Goal: Transaction & Acquisition: Subscribe to service/newsletter

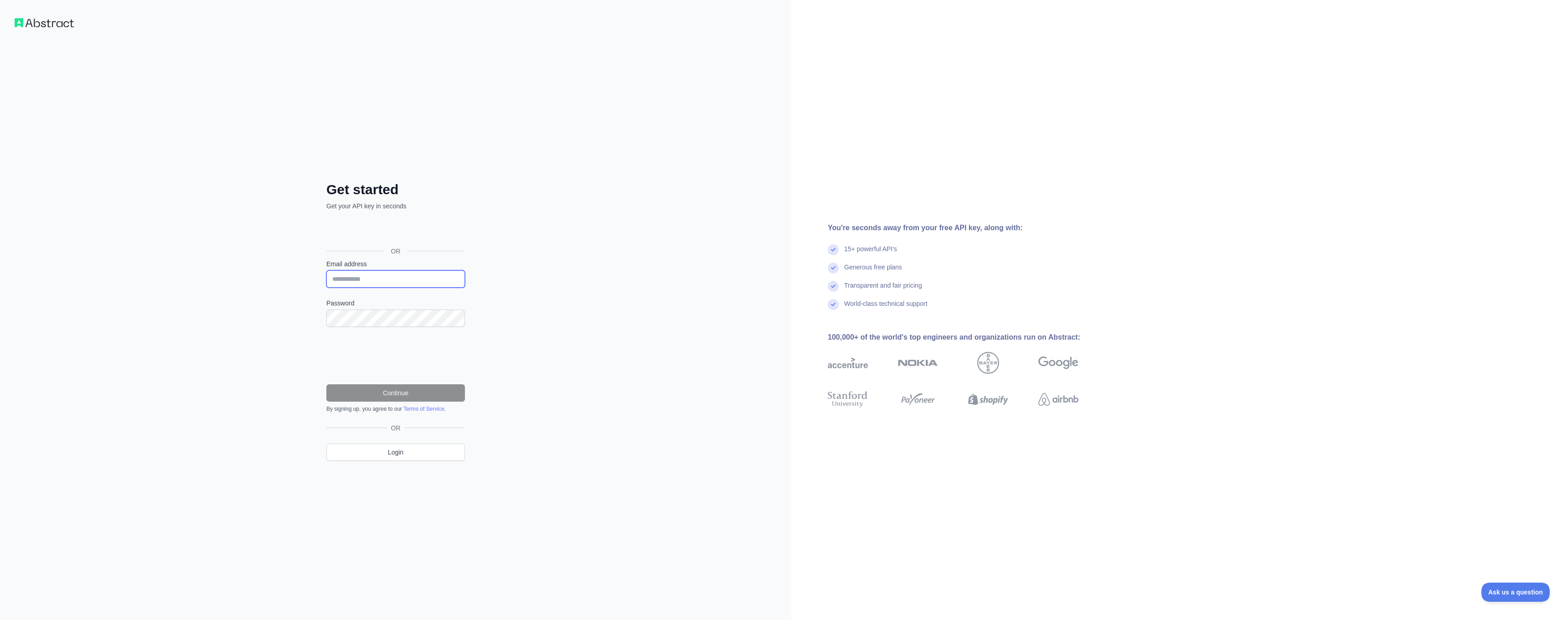
click at [373, 287] on input "Email address" at bounding box center [396, 279] width 139 height 18
type input "**"
click at [418, 227] on div "Über Google anmelden. Wird in neuem Tab geöffnet." at bounding box center [395, 231] width 137 height 20
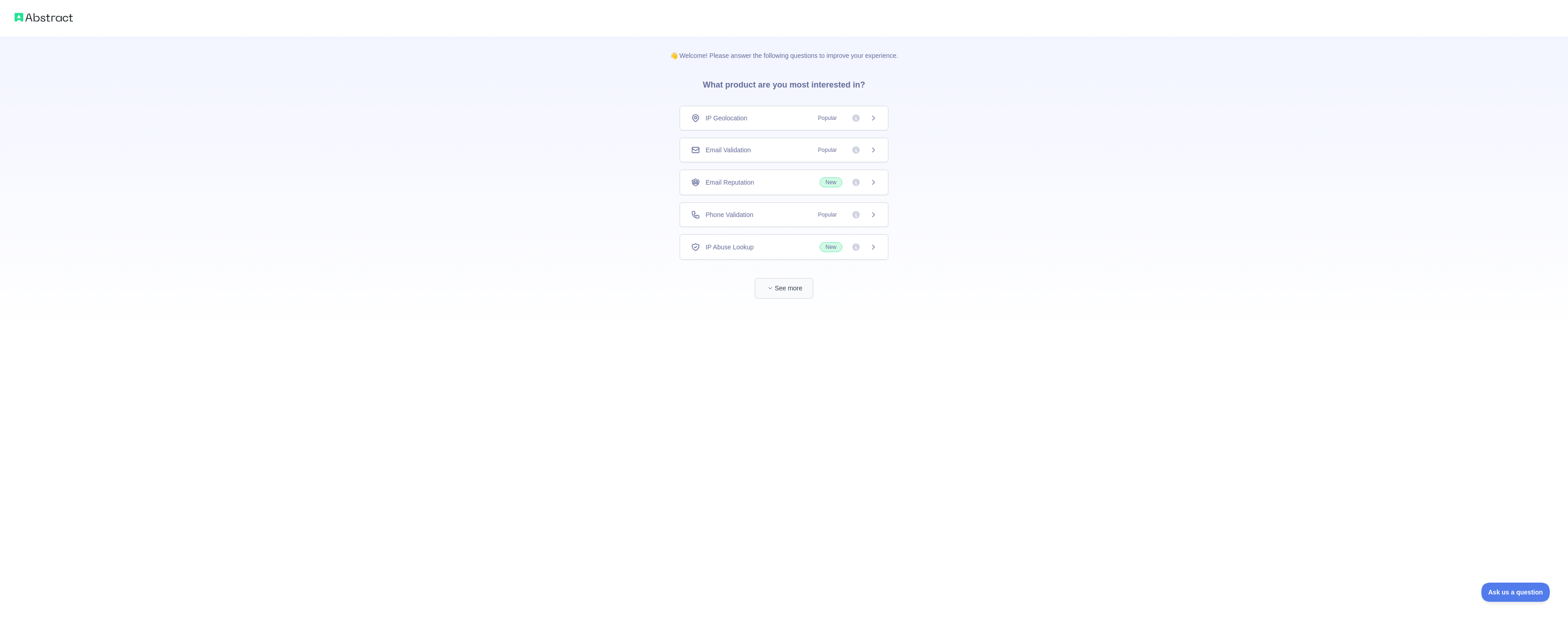
click at [799, 287] on button "See more" at bounding box center [784, 288] width 58 height 20
click at [757, 150] on div "Email Validation Popular" at bounding box center [784, 150] width 186 height 9
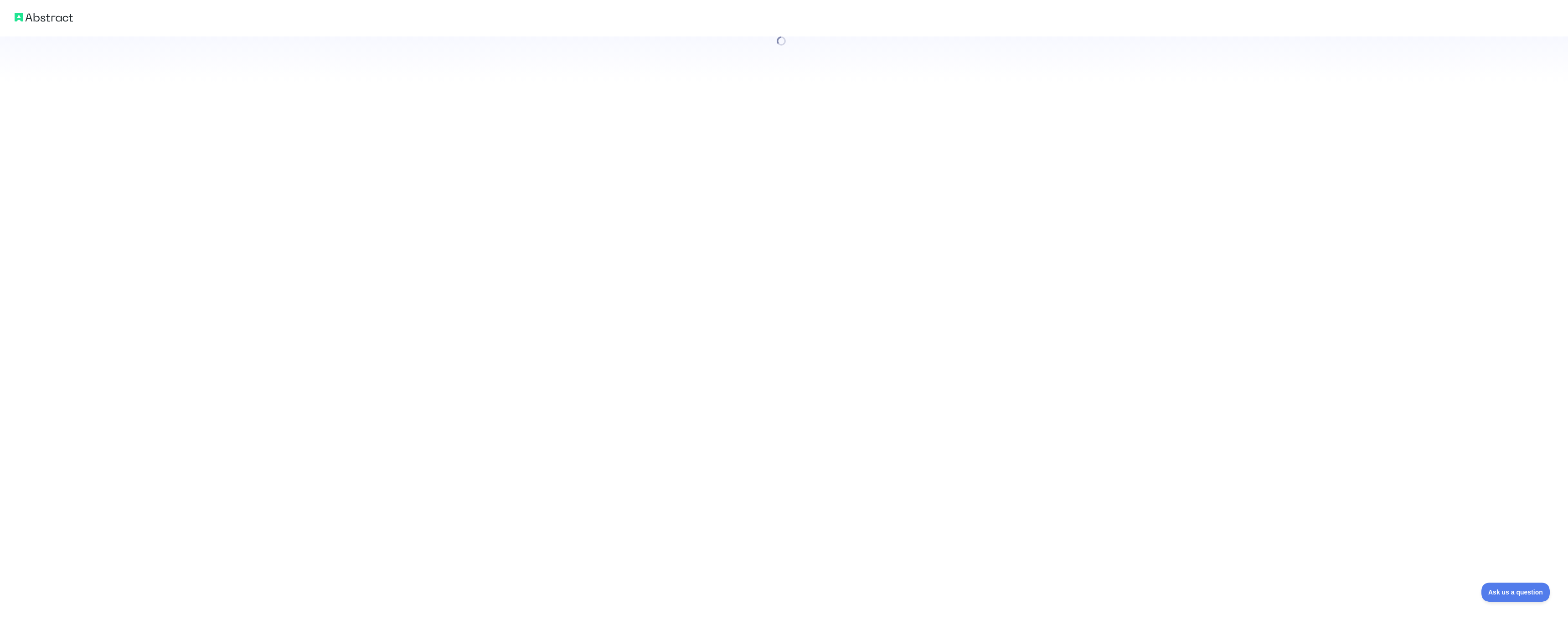
click at [958, 549] on div at bounding box center [784, 310] width 1568 height 620
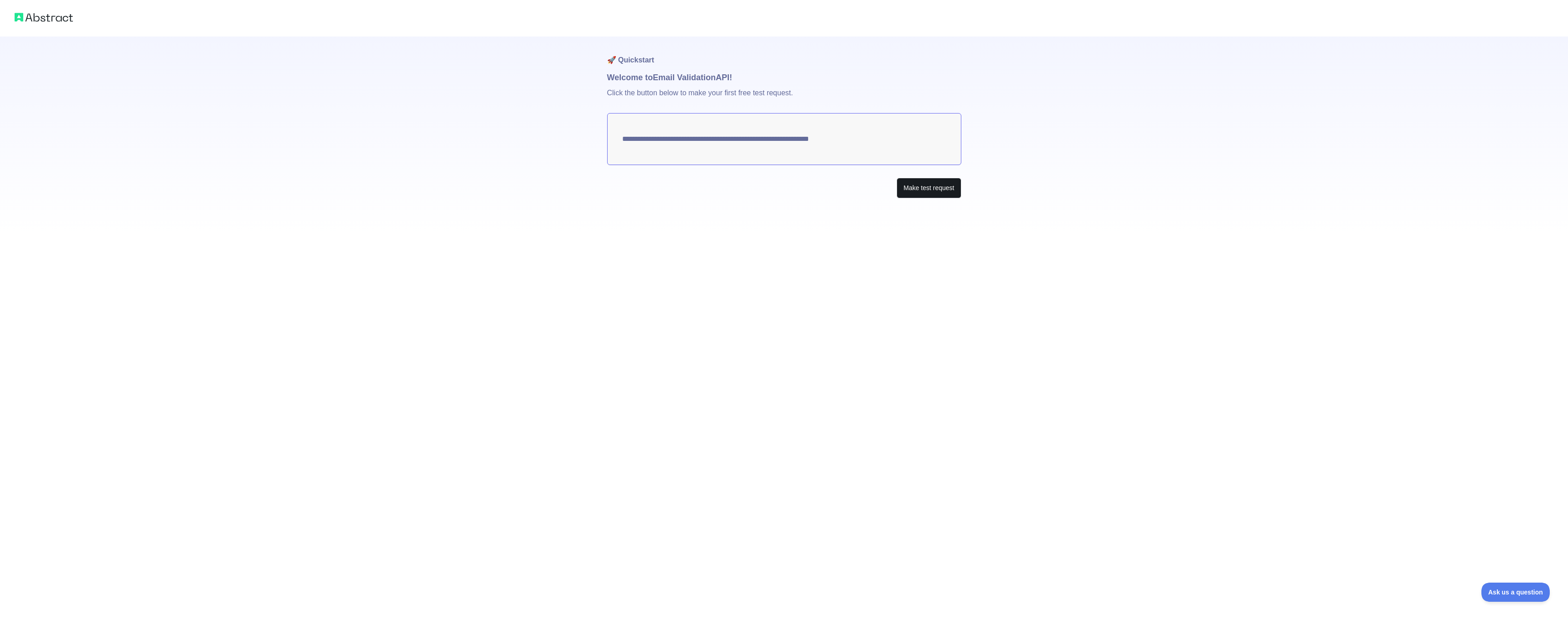
click at [912, 189] on button "Make test request" at bounding box center [929, 188] width 64 height 20
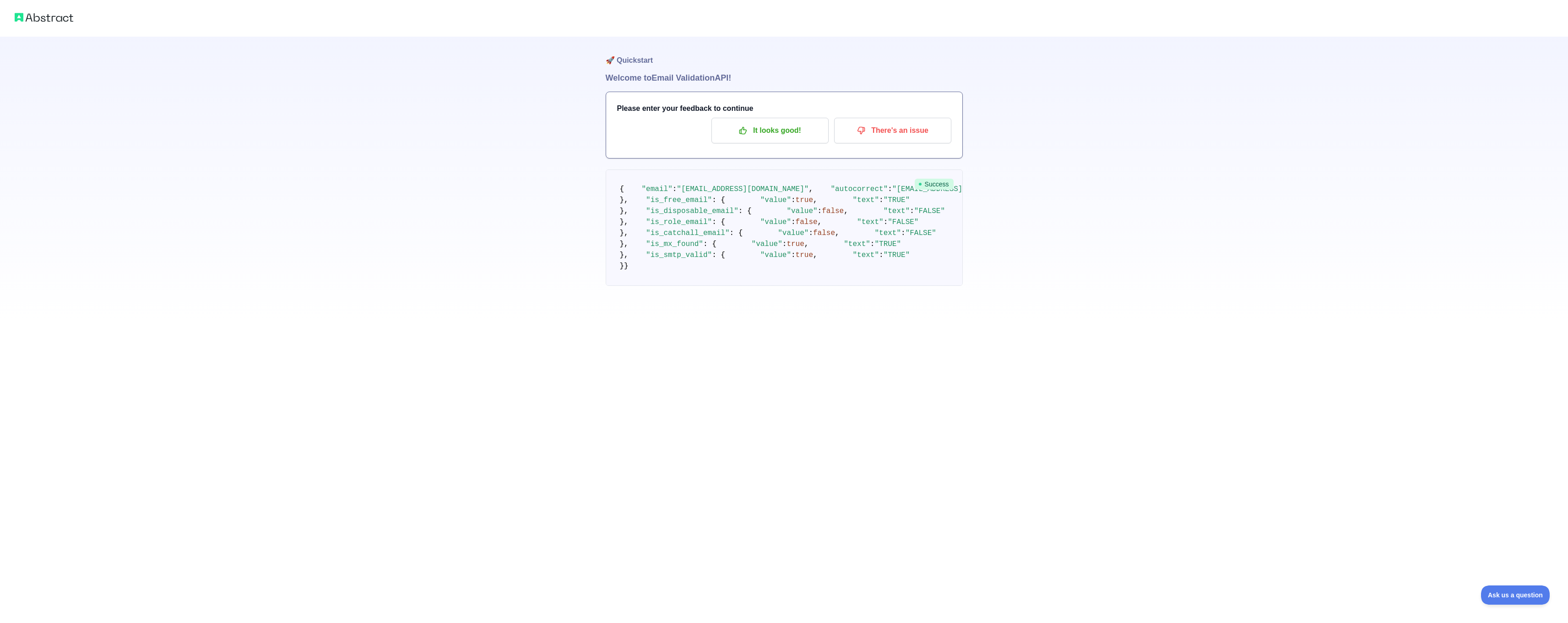
scroll to position [1, 0]
click at [771, 129] on p "It looks good!" at bounding box center [770, 130] width 103 height 15
